Goal: Transaction & Acquisition: Book appointment/travel/reservation

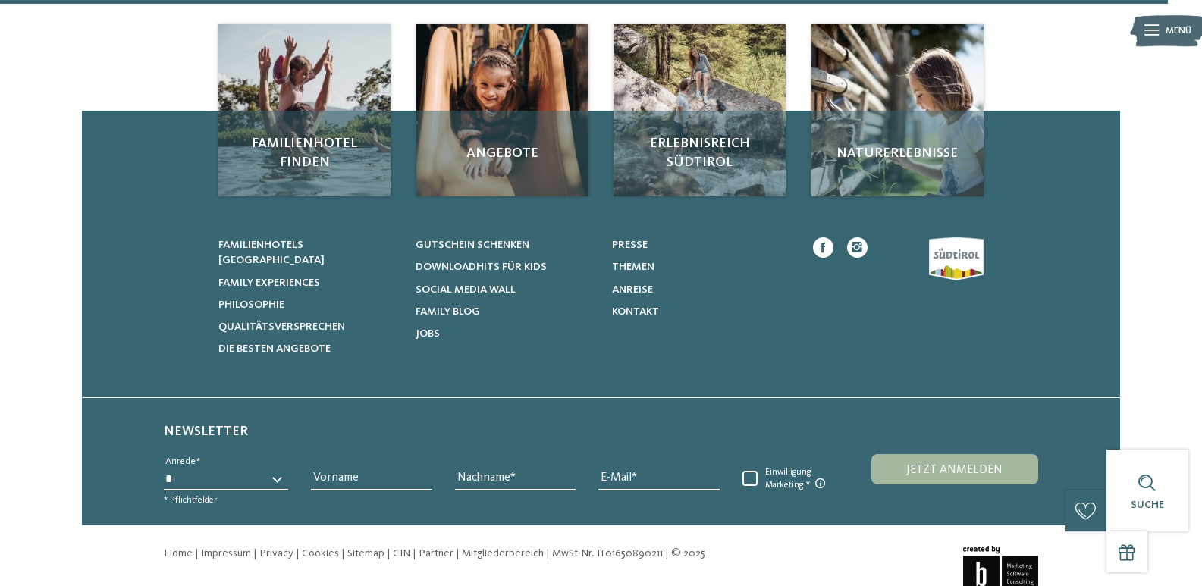
scroll to position [1771, 0]
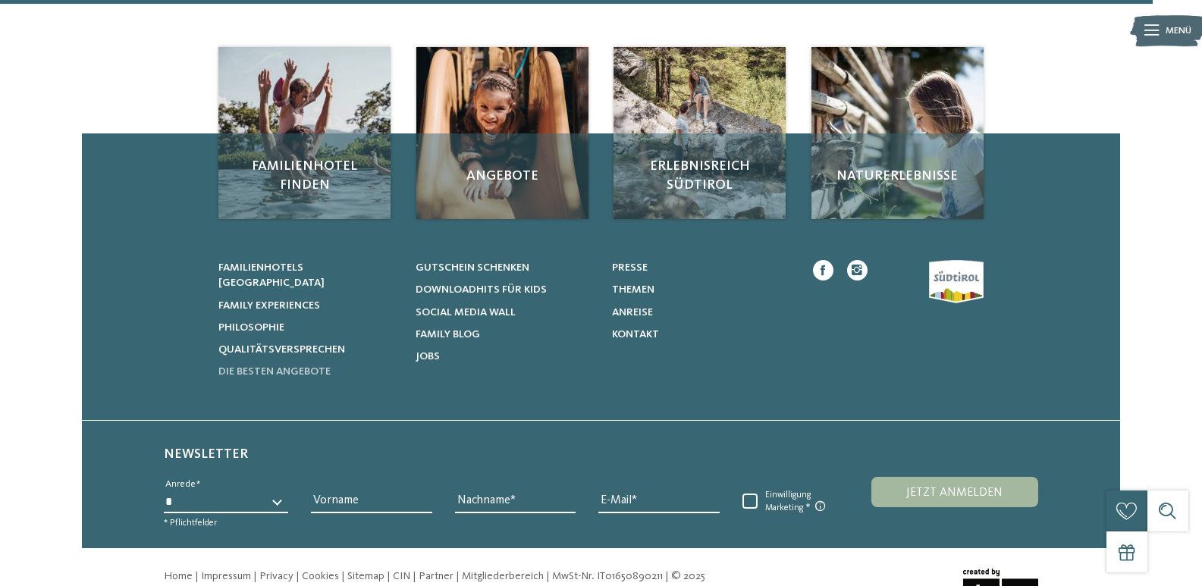
click at [315, 366] on span "Die besten Angebote" at bounding box center [274, 371] width 112 height 11
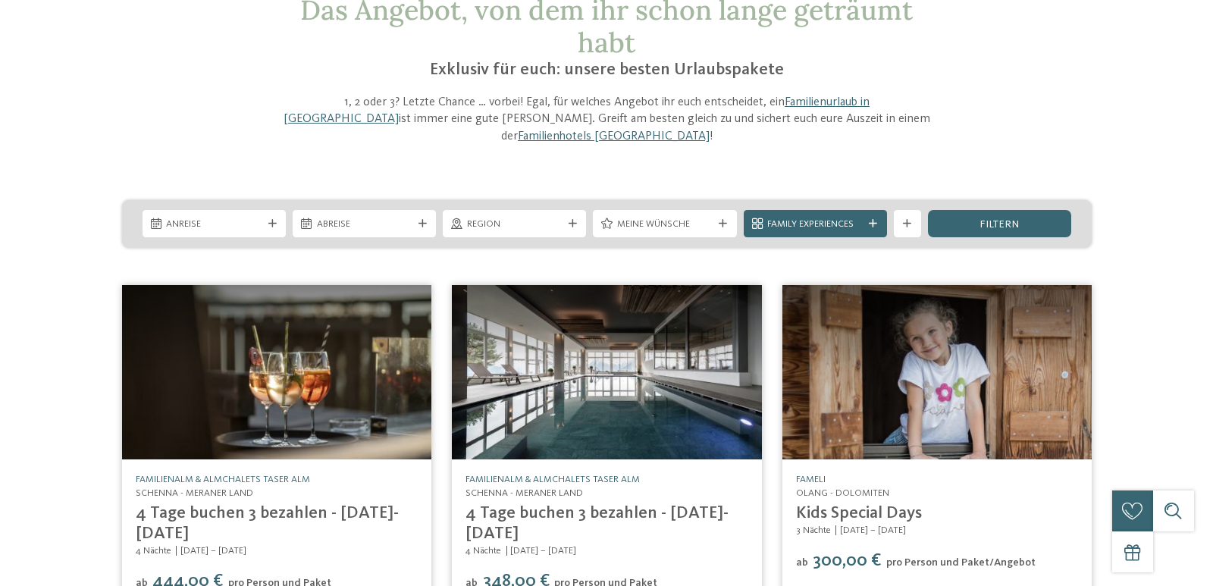
scroll to position [227, 0]
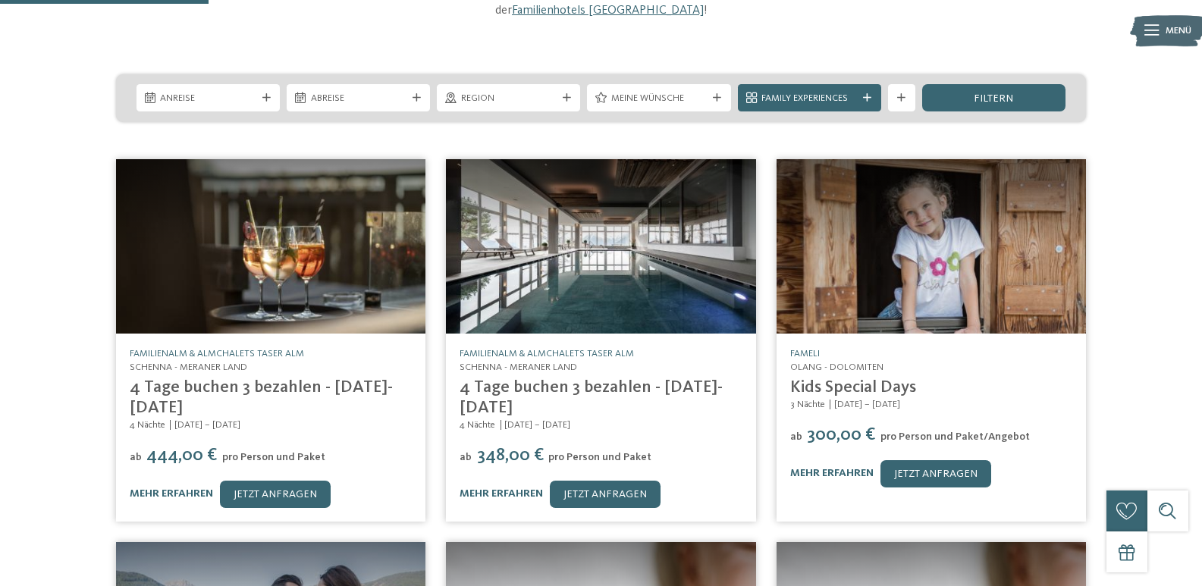
click at [559, 303] on img at bounding box center [600, 246] width 309 height 174
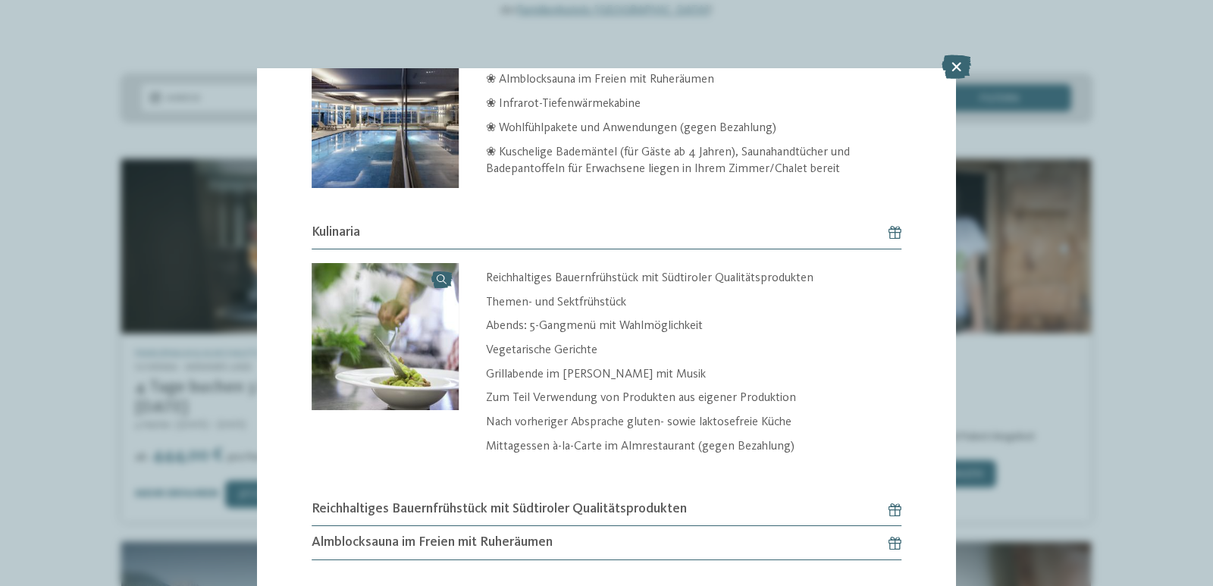
scroll to position [767, 0]
